Goal: Information Seeking & Learning: Learn about a topic

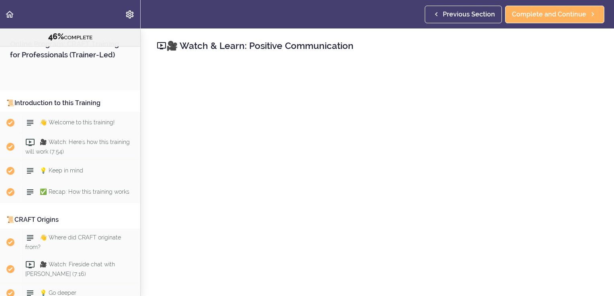
scroll to position [2016, 0]
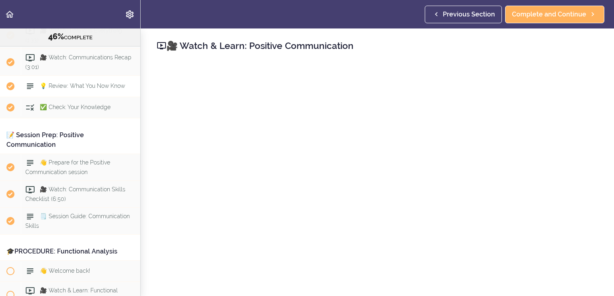
scroll to position [2336, 0]
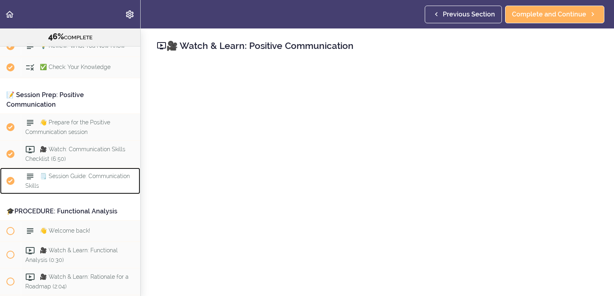
click at [65, 189] on span "🗒️ Session Guide: Communication Skills" at bounding box center [77, 181] width 104 height 16
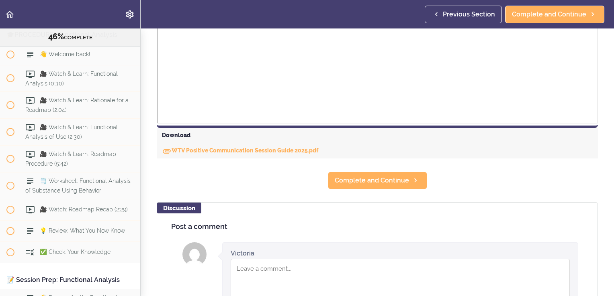
scroll to position [362, 0]
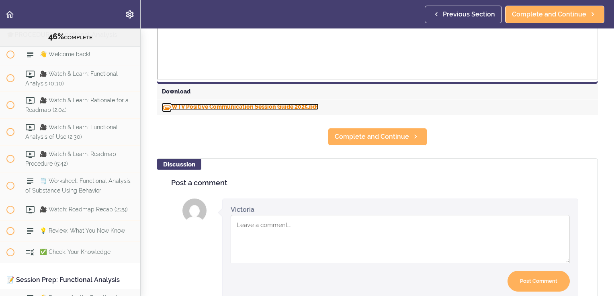
click at [193, 105] on link "WTV Positive Communication Session Guide 2025.pdf" at bounding box center [240, 107] width 157 height 6
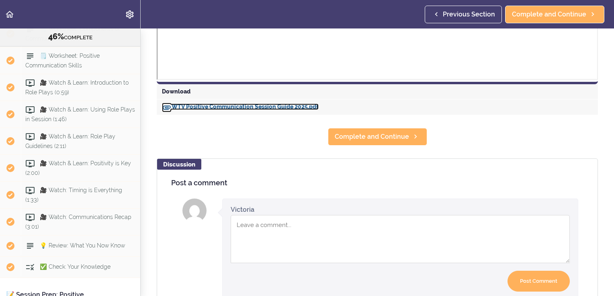
scroll to position [2111, 0]
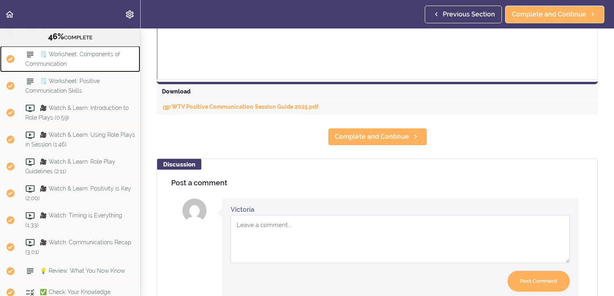
click at [84, 67] on span "🗒️ Worksheet: Components of Communication" at bounding box center [72, 59] width 95 height 16
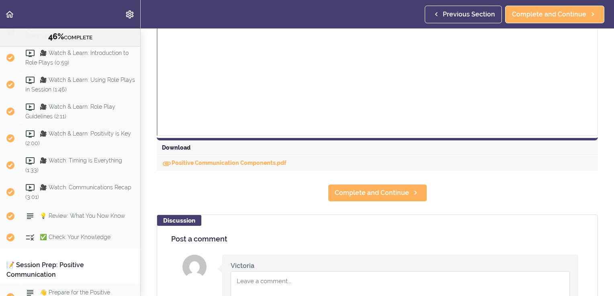
scroll to position [442, 0]
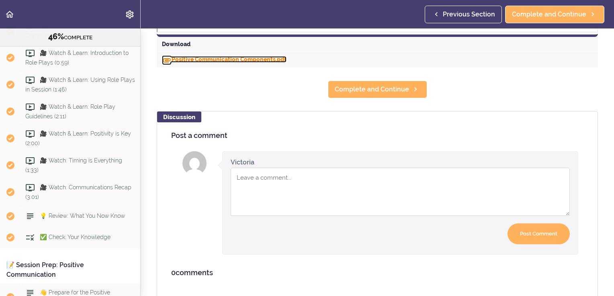
click at [223, 63] on link "Positive Communication Components.pdf" at bounding box center [224, 59] width 125 height 6
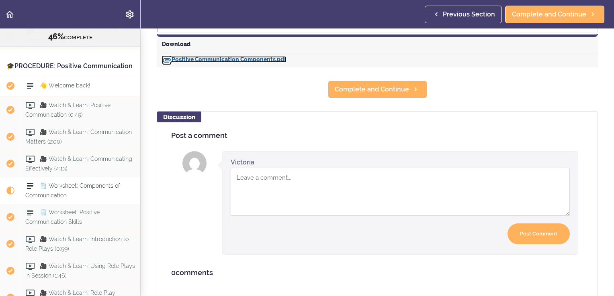
scroll to position [1965, 0]
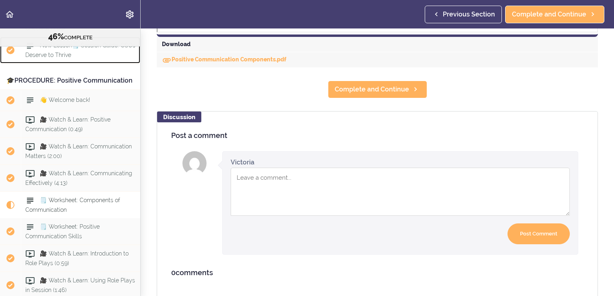
click at [54, 58] on span "New Lesson🗒️ Session Guide: CSOs Deserve to Thrive" at bounding box center [80, 51] width 110 height 16
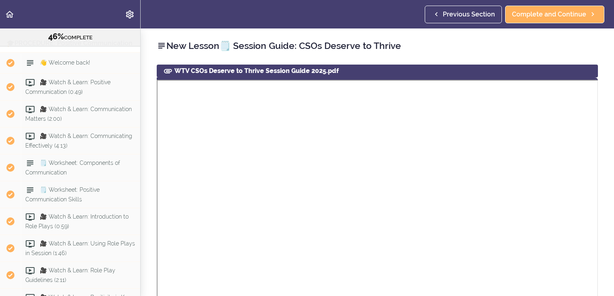
scroll to position [281, 0]
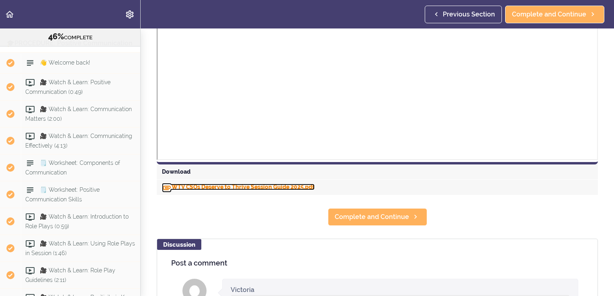
click at [211, 185] on link "WTV CSOs Deserve to Thrive Session Guide 2025.pdf" at bounding box center [238, 187] width 153 height 6
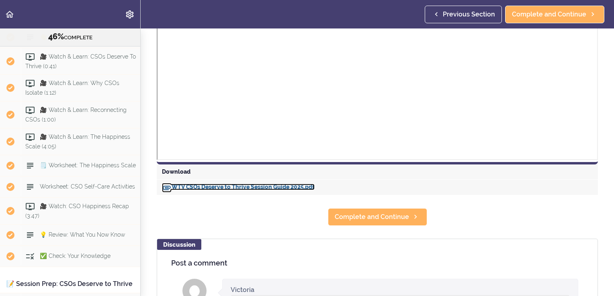
scroll to position [1641, 0]
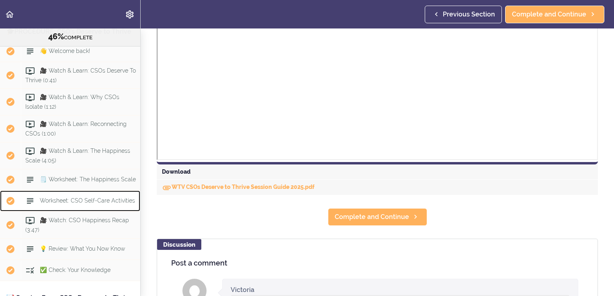
click at [64, 204] on span "Worksheet: CSO Self-Care Activities" at bounding box center [87, 201] width 95 height 6
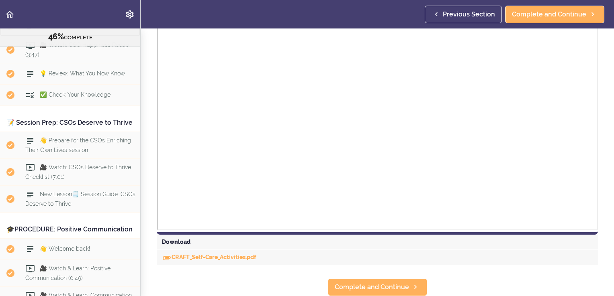
scroll to position [261, 0]
click at [217, 254] on link "CRAFT_Self-Care_Activities.pdf" at bounding box center [209, 257] width 94 height 6
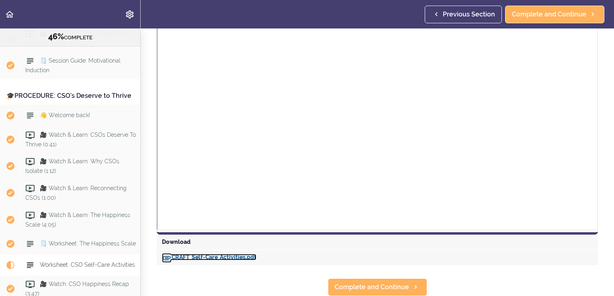
scroll to position [1575, 0]
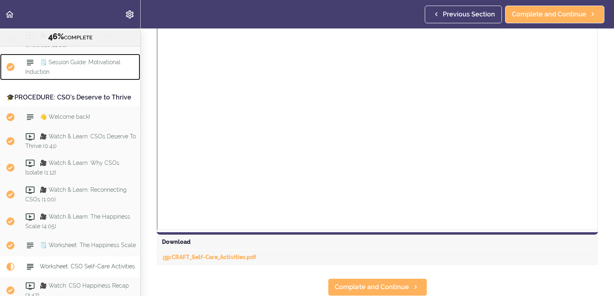
click at [80, 74] on span "🗒️ Session Guide: Motivational Induction" at bounding box center [72, 67] width 95 height 16
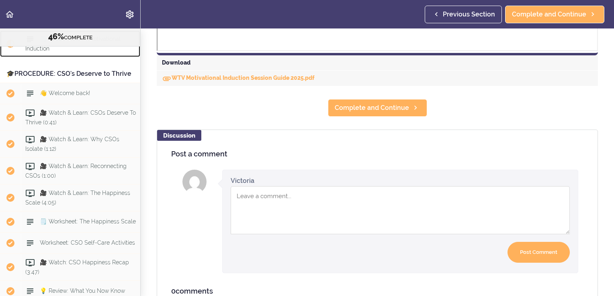
scroll to position [402, 0]
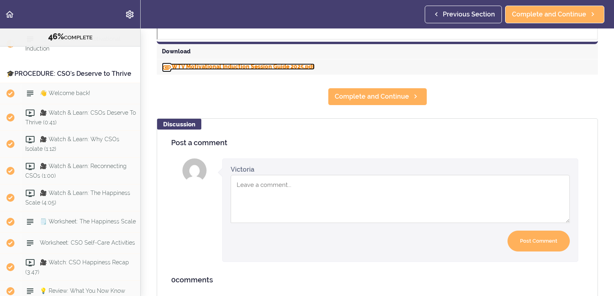
click at [222, 67] on link "WTV Motivational Induction Session Guide 2025.pdf" at bounding box center [238, 66] width 153 height 6
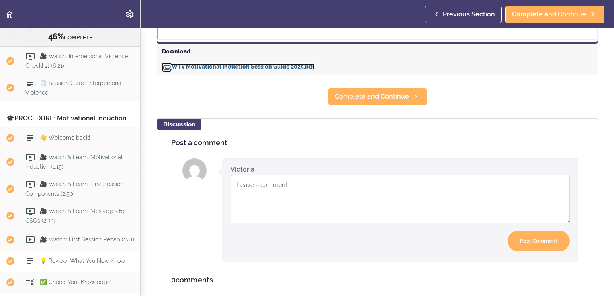
scroll to position [1237, 0]
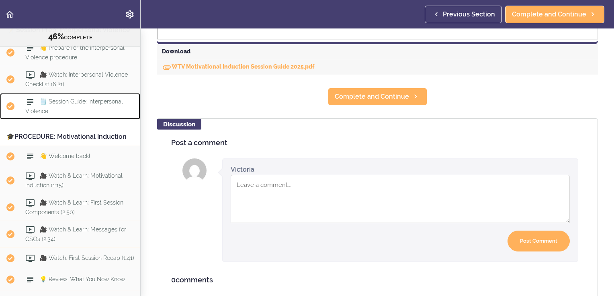
click at [69, 114] on span "🗒️ Session Guide: Interpersonal Violence" at bounding box center [74, 106] width 98 height 16
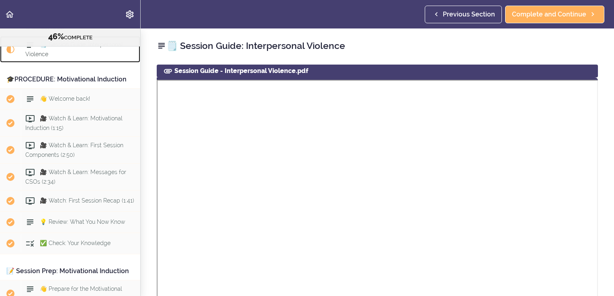
click at [87, 57] on span "🗒️ Session Guide: Interpersonal Violence" at bounding box center [74, 49] width 98 height 16
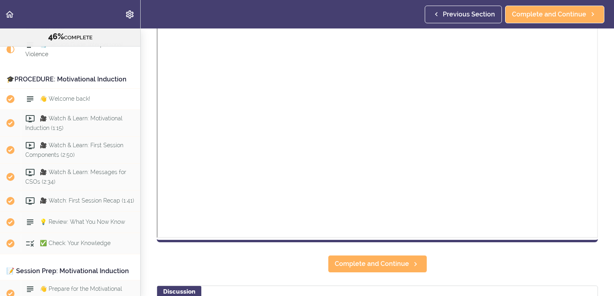
scroll to position [1253, 0]
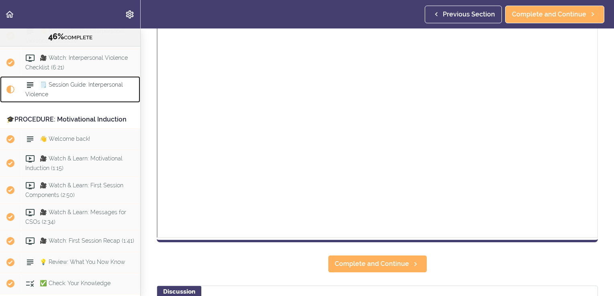
click at [76, 97] on span "🗒️ Session Guide: Interpersonal Violence" at bounding box center [74, 90] width 98 height 16
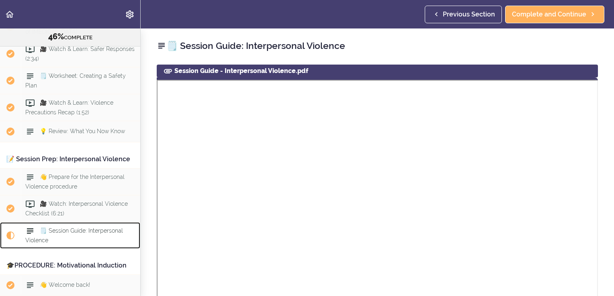
scroll to position [1093, 0]
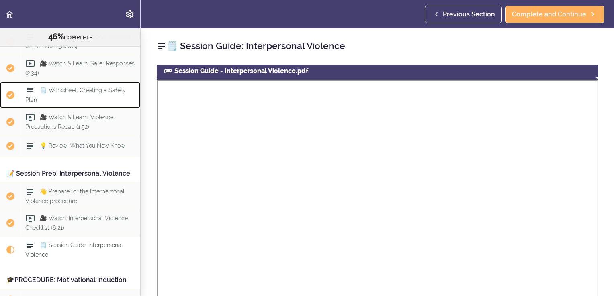
click at [67, 102] on span "🗒️ Worksheet: Creating a Safety Plan" at bounding box center [75, 95] width 100 height 16
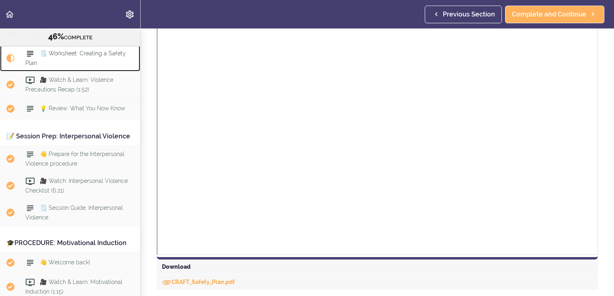
scroll to position [338, 0]
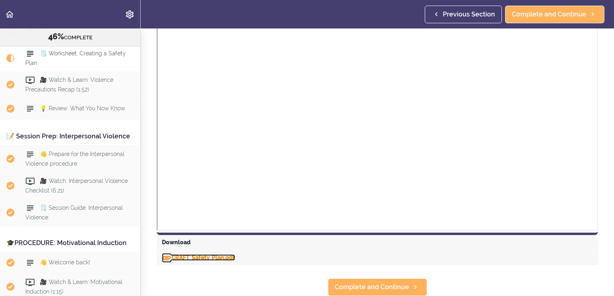
click at [222, 255] on link "CRAFT_Safety_Plan.pdf" at bounding box center [198, 258] width 73 height 6
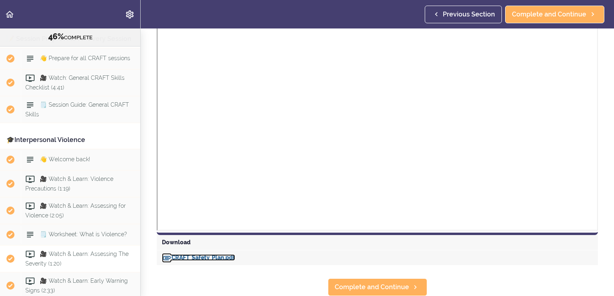
scroll to position [808, 0]
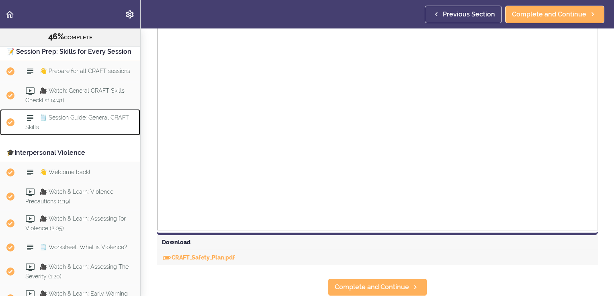
click at [70, 131] on span "🗒️ Session Guide: General CRAFT Skills" at bounding box center [77, 123] width 104 height 16
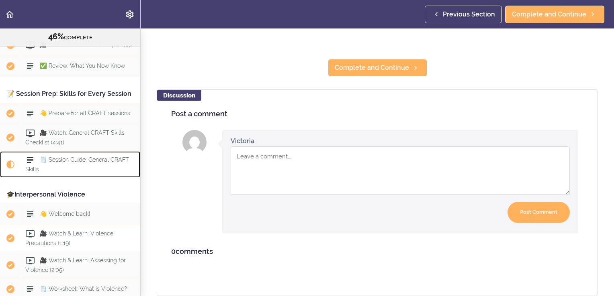
scroll to position [752, 0]
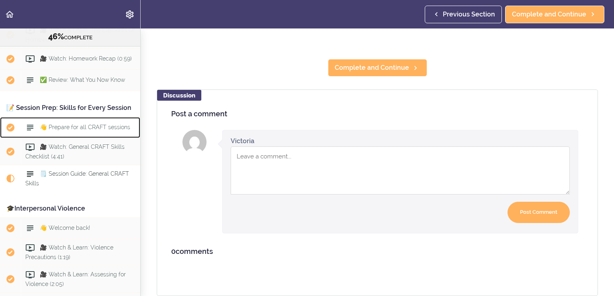
click at [65, 131] on span "👋 Prepare for all CRAFT sessions" at bounding box center [85, 127] width 90 height 6
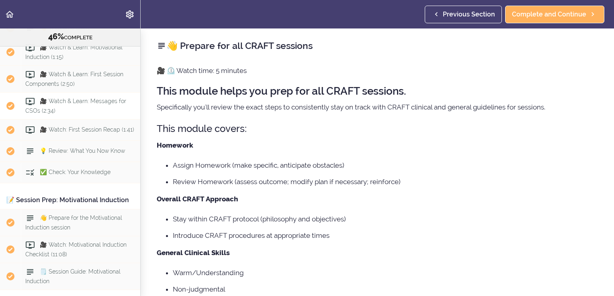
scroll to position [1427, 0]
